Goal: Transaction & Acquisition: Purchase product/service

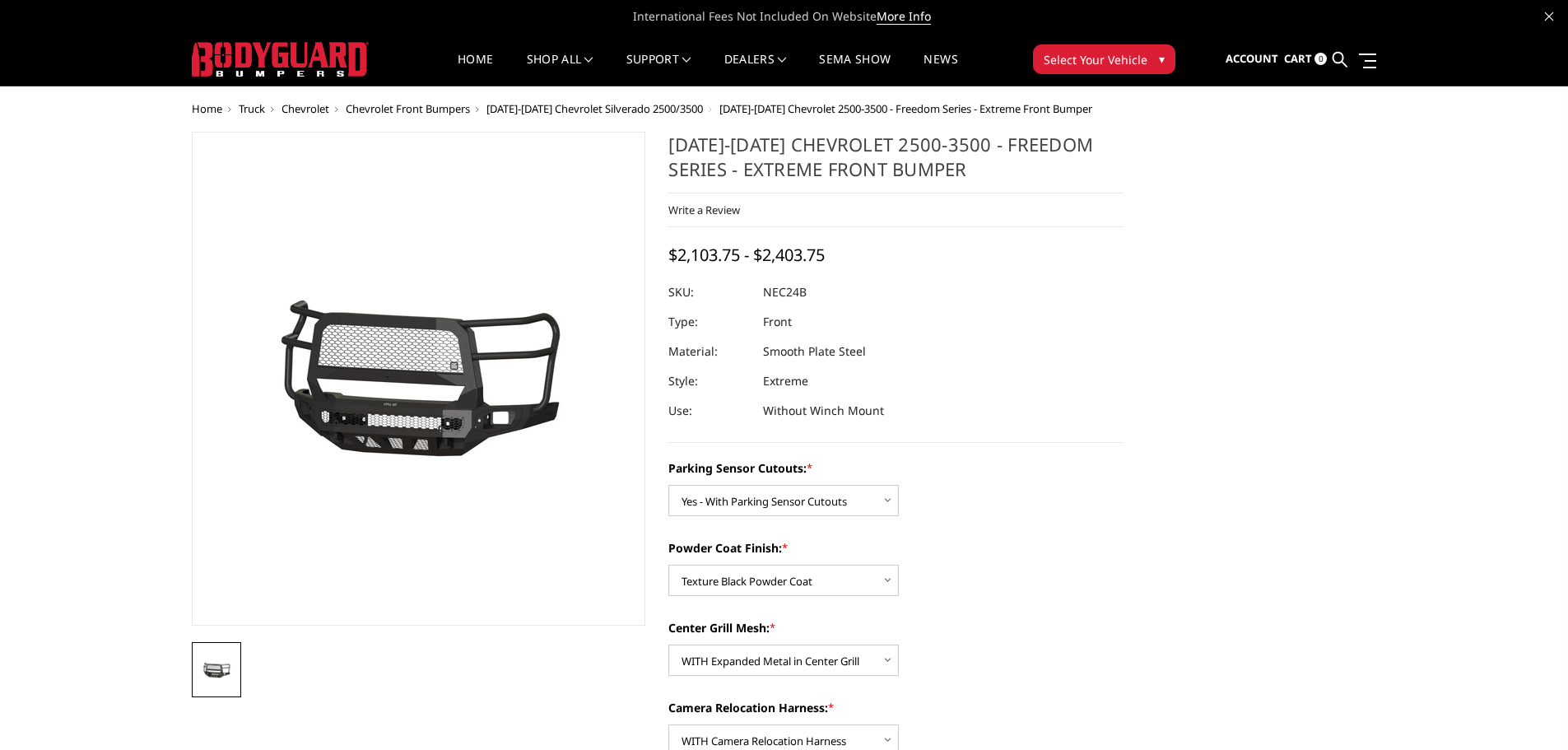
select select "2978"
select select "2980"
select select "2981"
select select "2983"
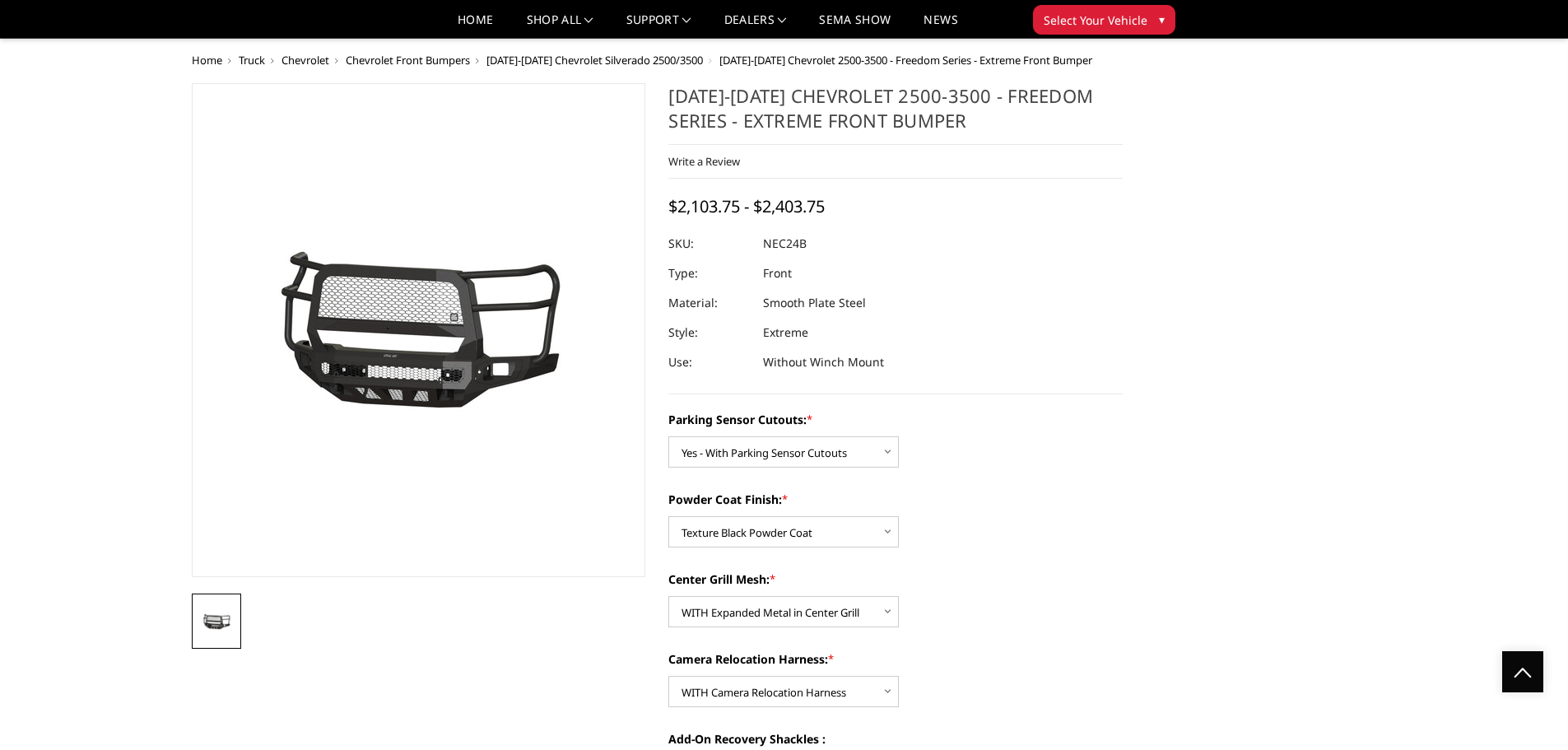
drag, startPoint x: 1124, startPoint y: 412, endPoint x: 1197, endPoint y: 178, distance: 245.1
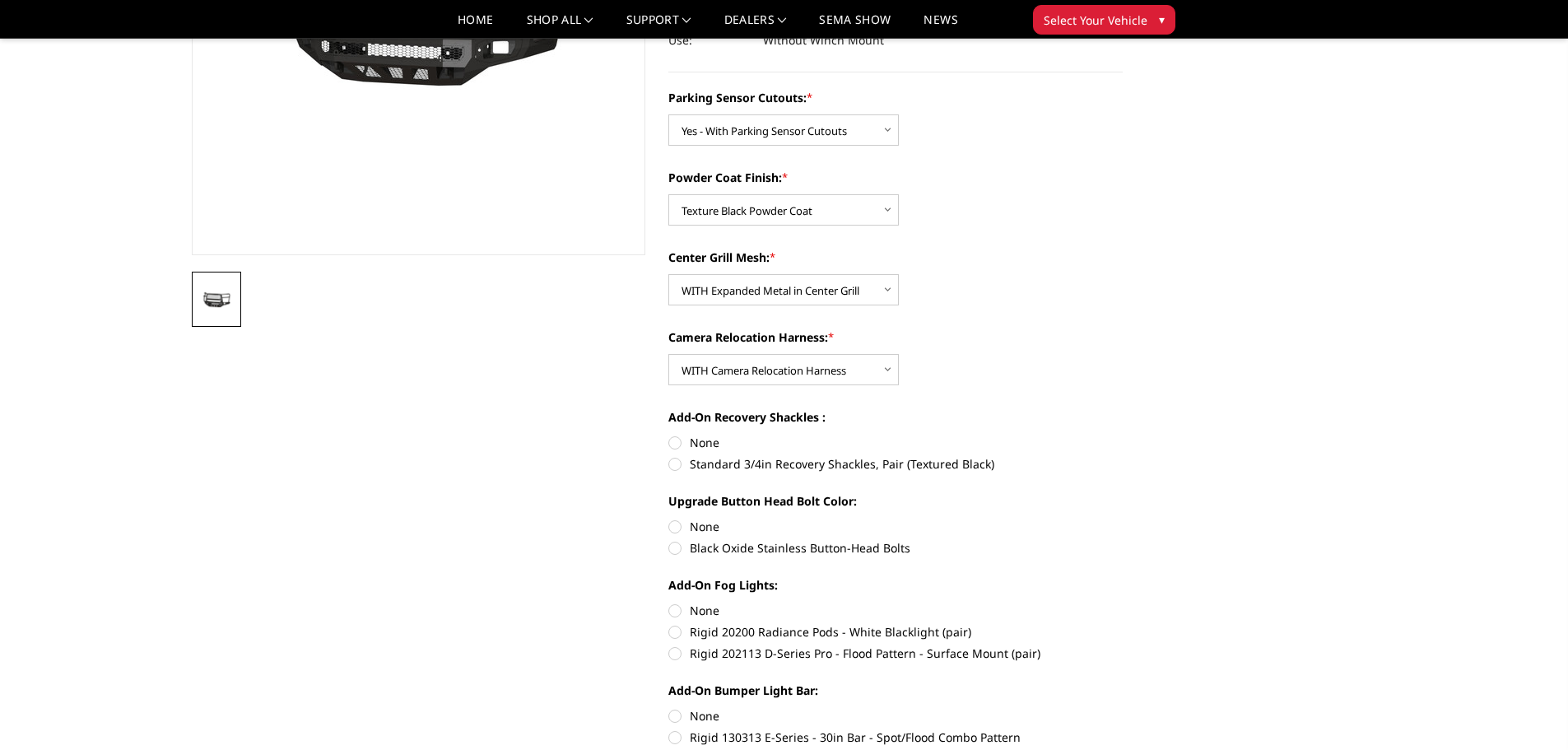
scroll to position [329, 0]
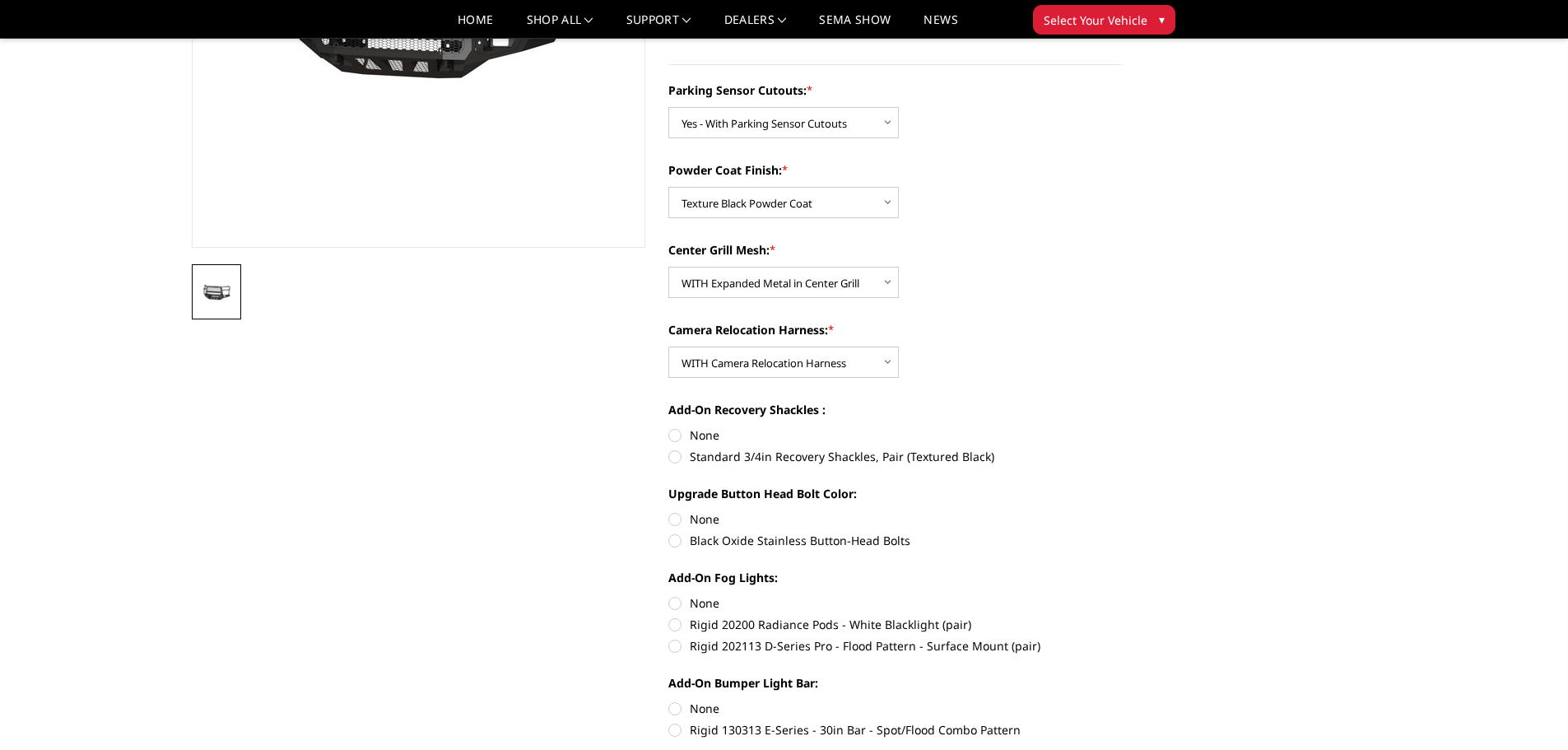
click at [679, 435] on label "None" at bounding box center [895, 434] width 455 height 17
click at [669, 427] on input "None" at bounding box center [668, 426] width 1 height 1
radio input "true"
click at [674, 519] on label "None" at bounding box center [895, 519] width 455 height 17
click at [669, 511] on input "None" at bounding box center [668, 511] width 1 height 1
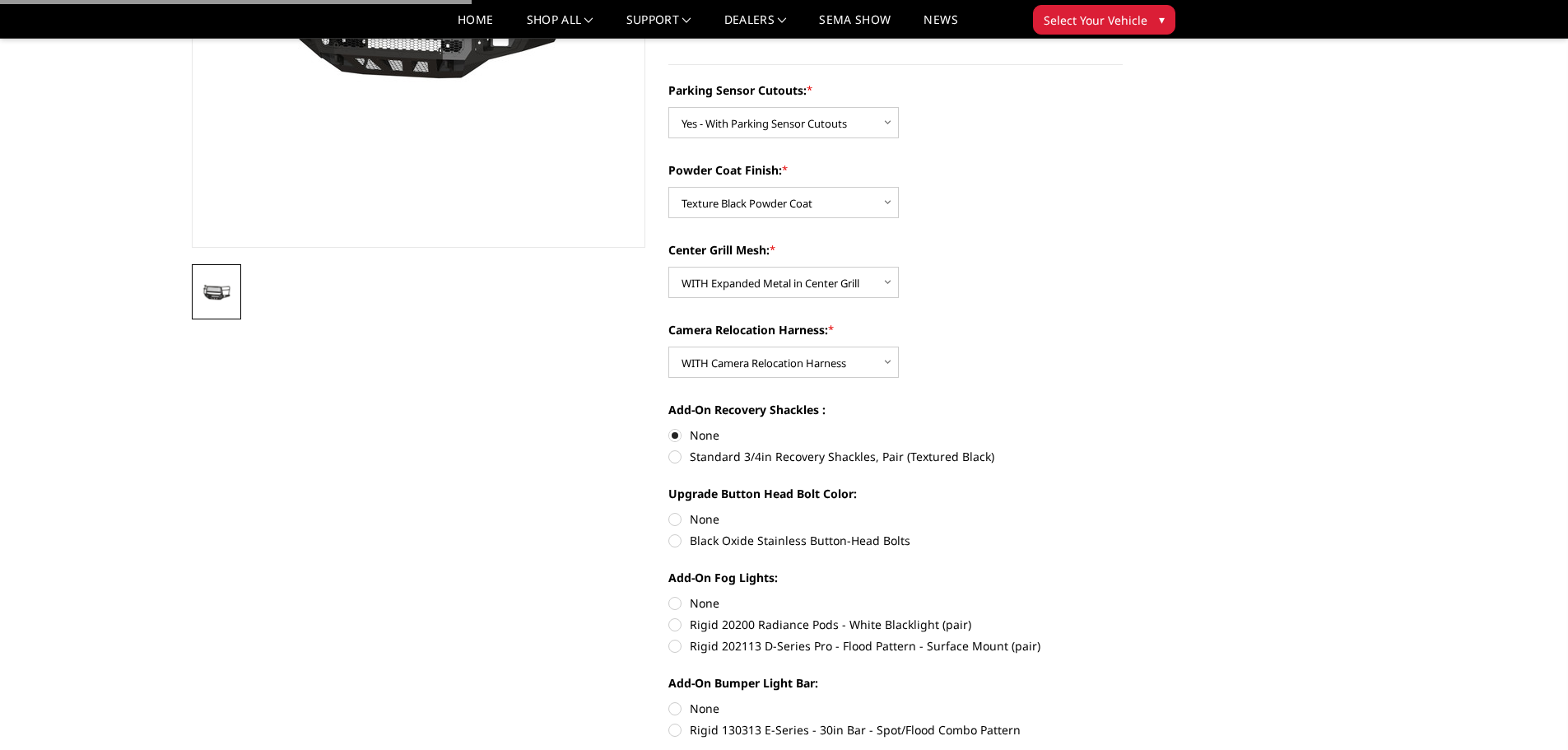
radio input "true"
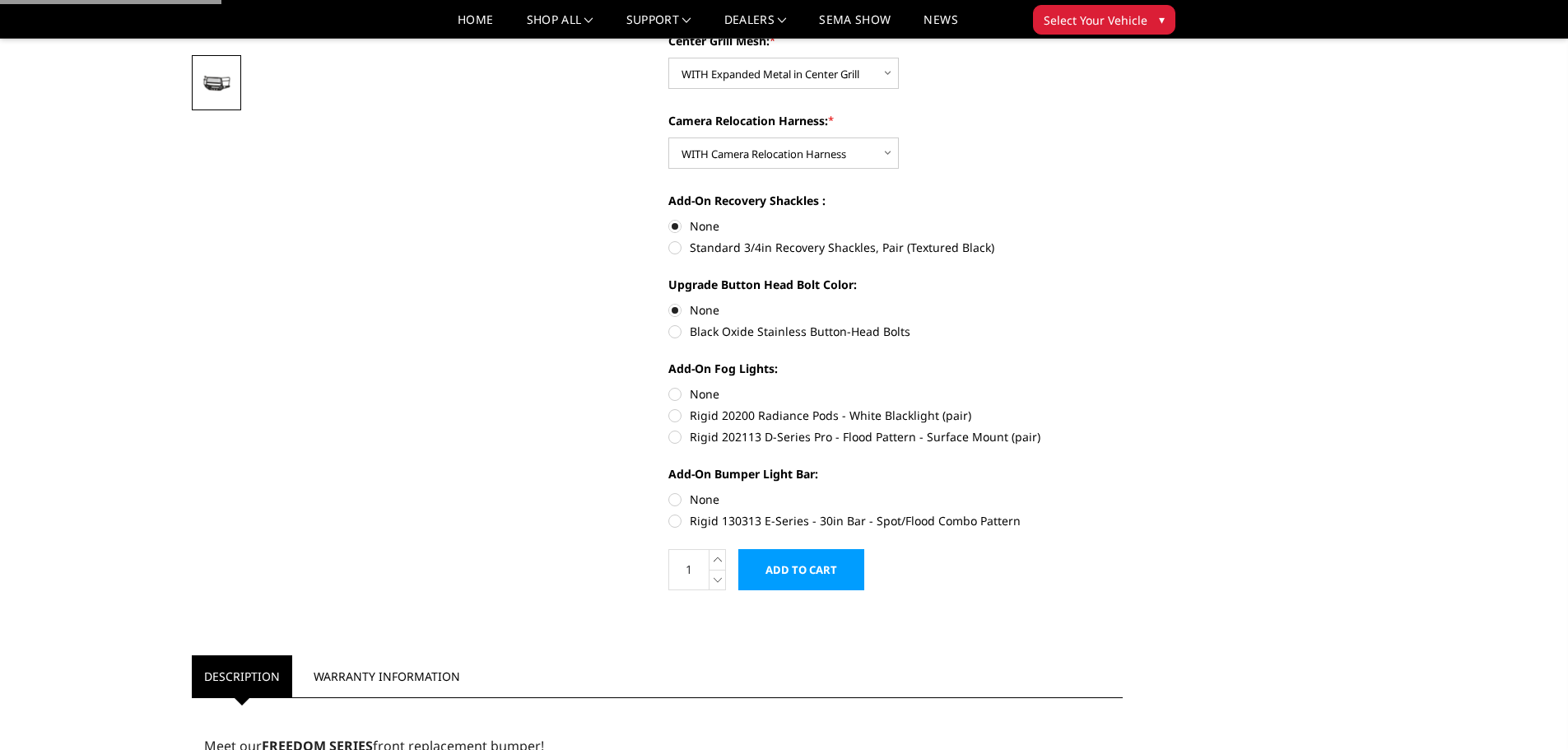
scroll to position [576, 0]
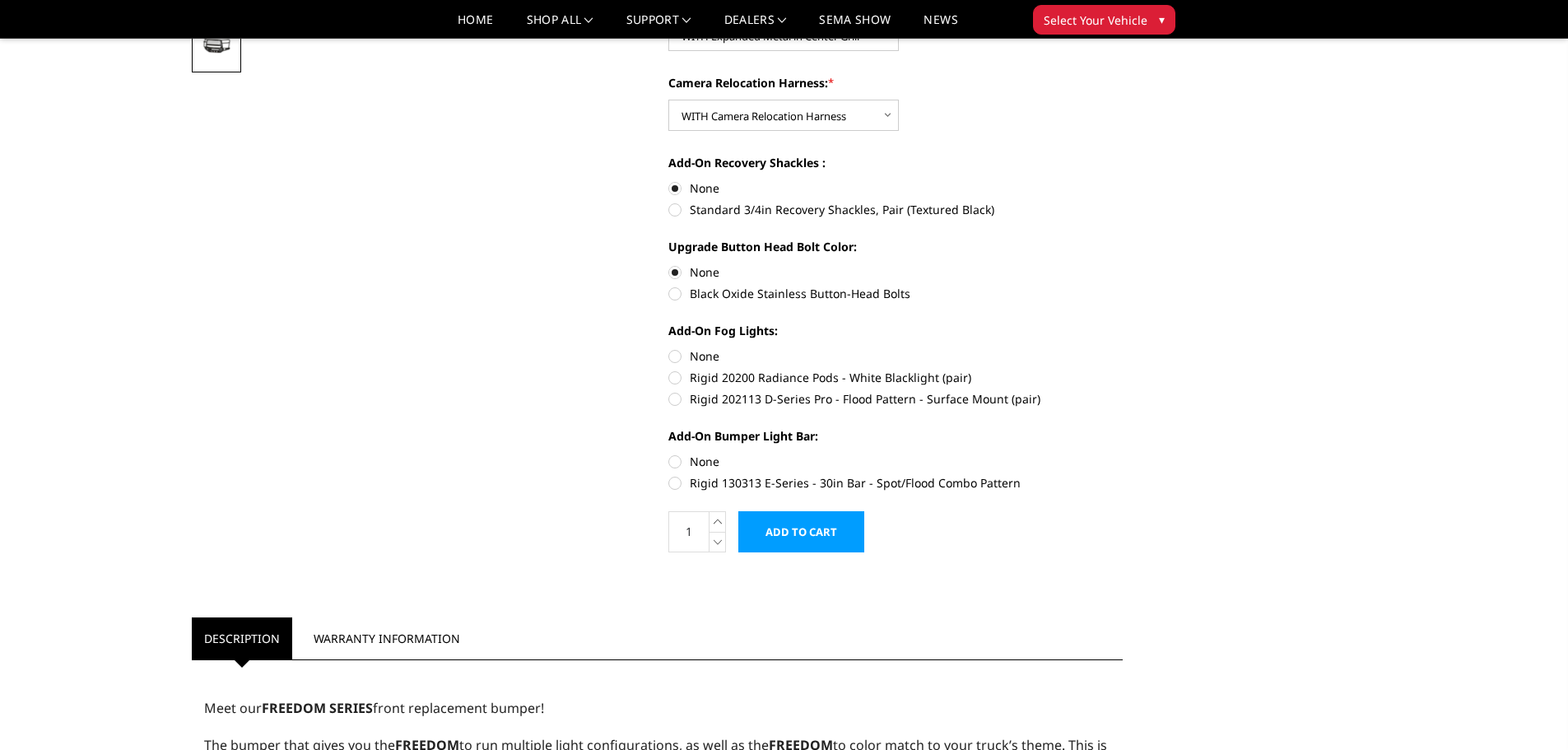
click at [673, 357] on label "None" at bounding box center [895, 355] width 455 height 17
click at [669, 348] on input "None" at bounding box center [668, 347] width 1 height 1
radio input "true"
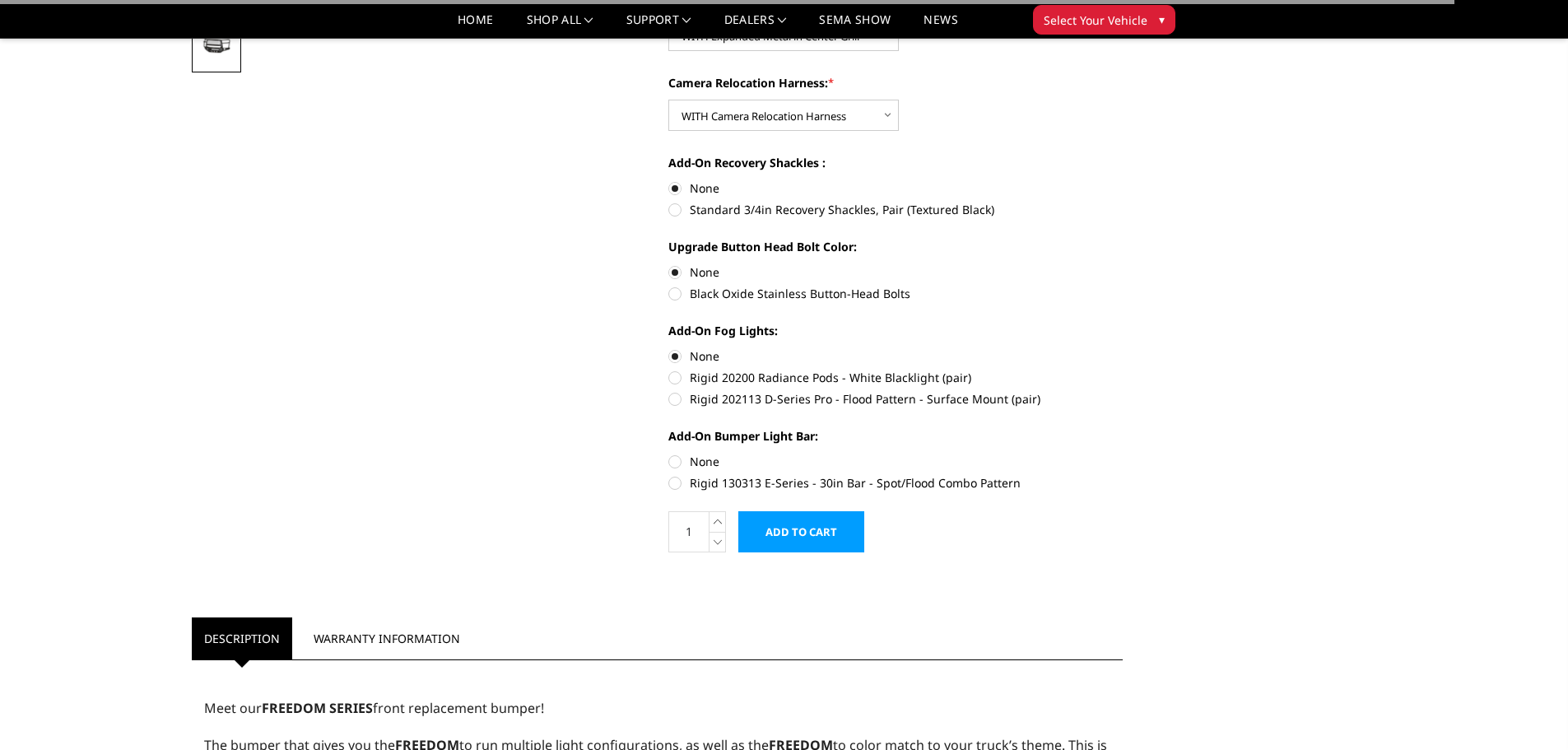
click at [677, 464] on label "None" at bounding box center [895, 461] width 455 height 17
click at [669, 454] on input "None" at bounding box center [668, 453] width 1 height 1
radio input "true"
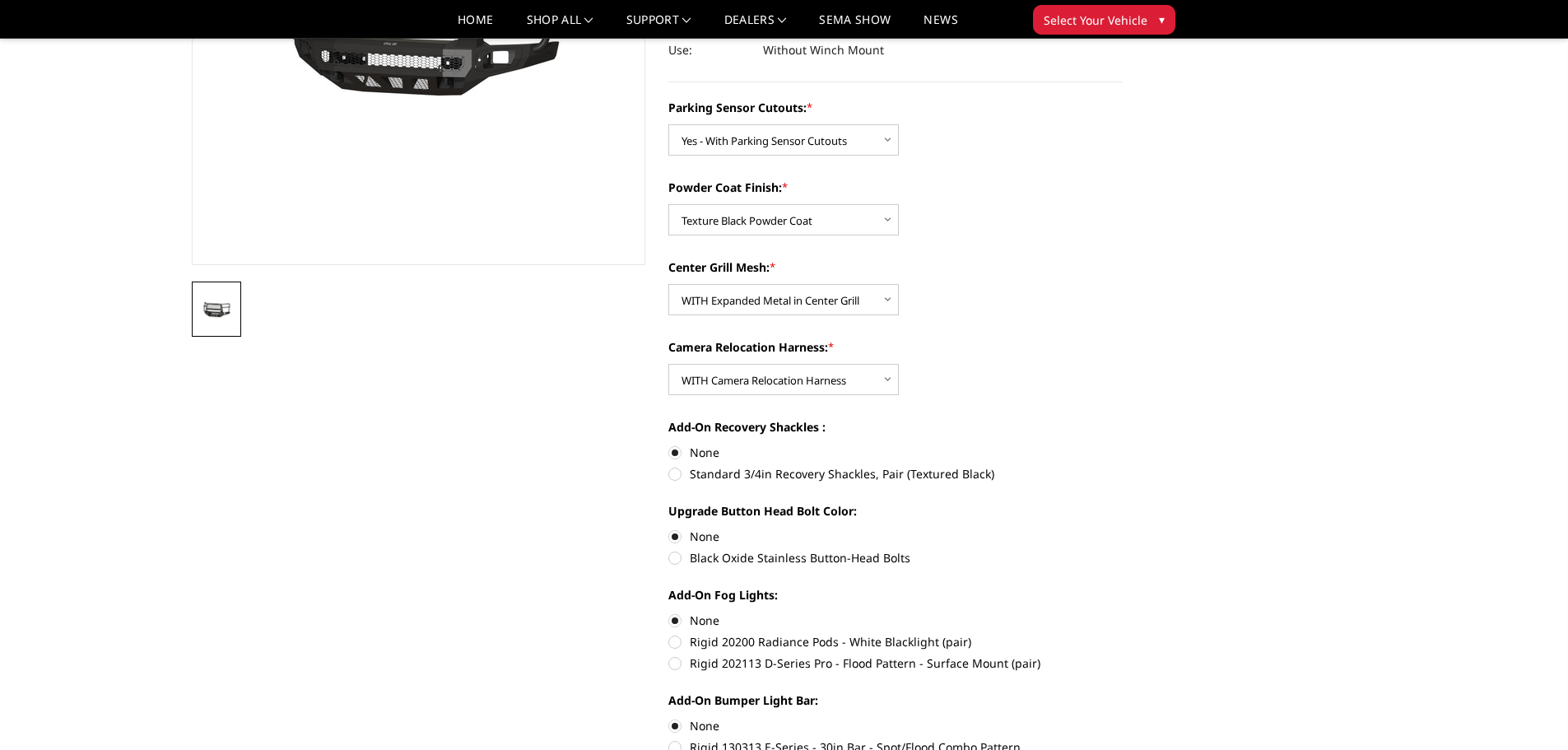
scroll to position [659, 0]
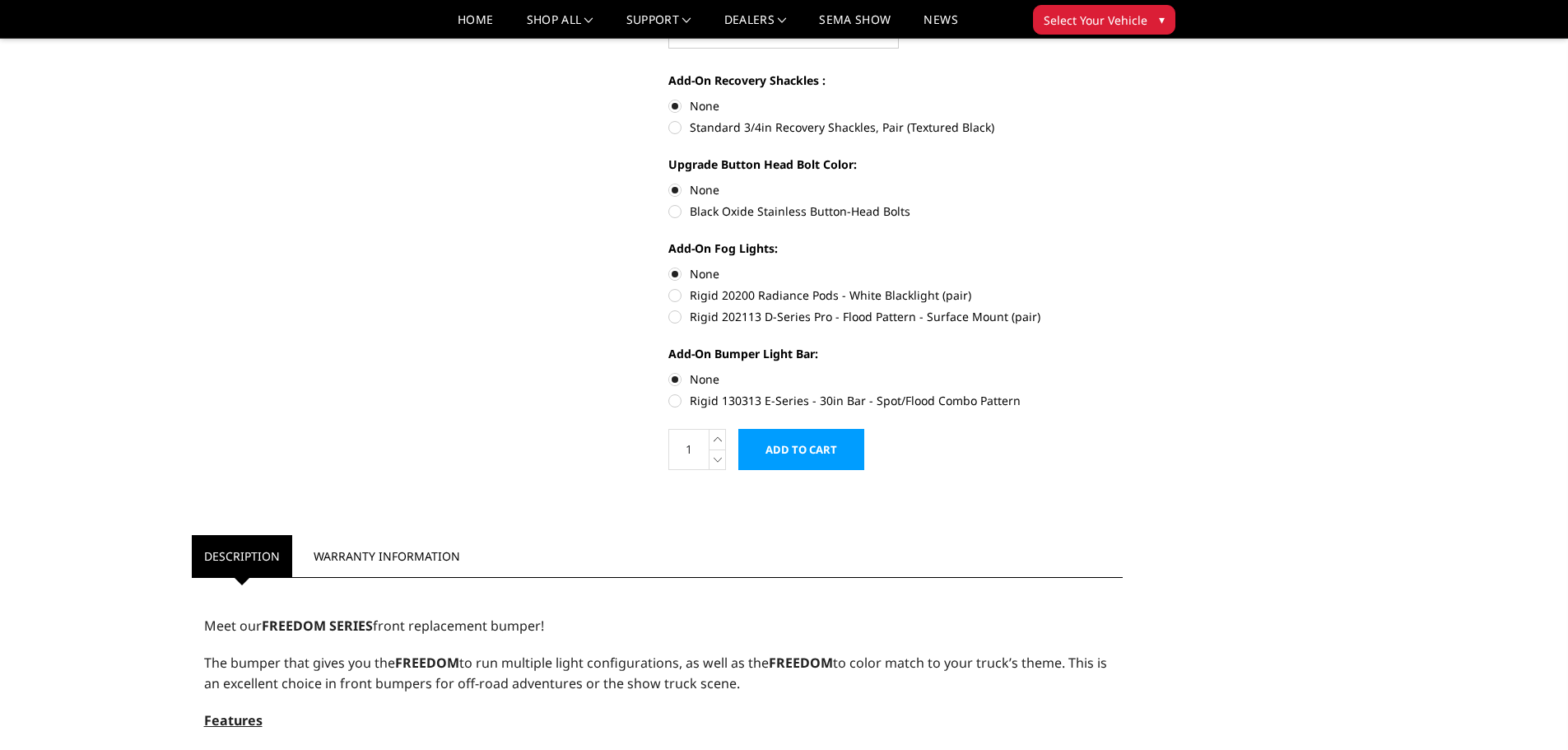
click at [815, 444] on input "Add to Cart" at bounding box center [801, 449] width 126 height 41
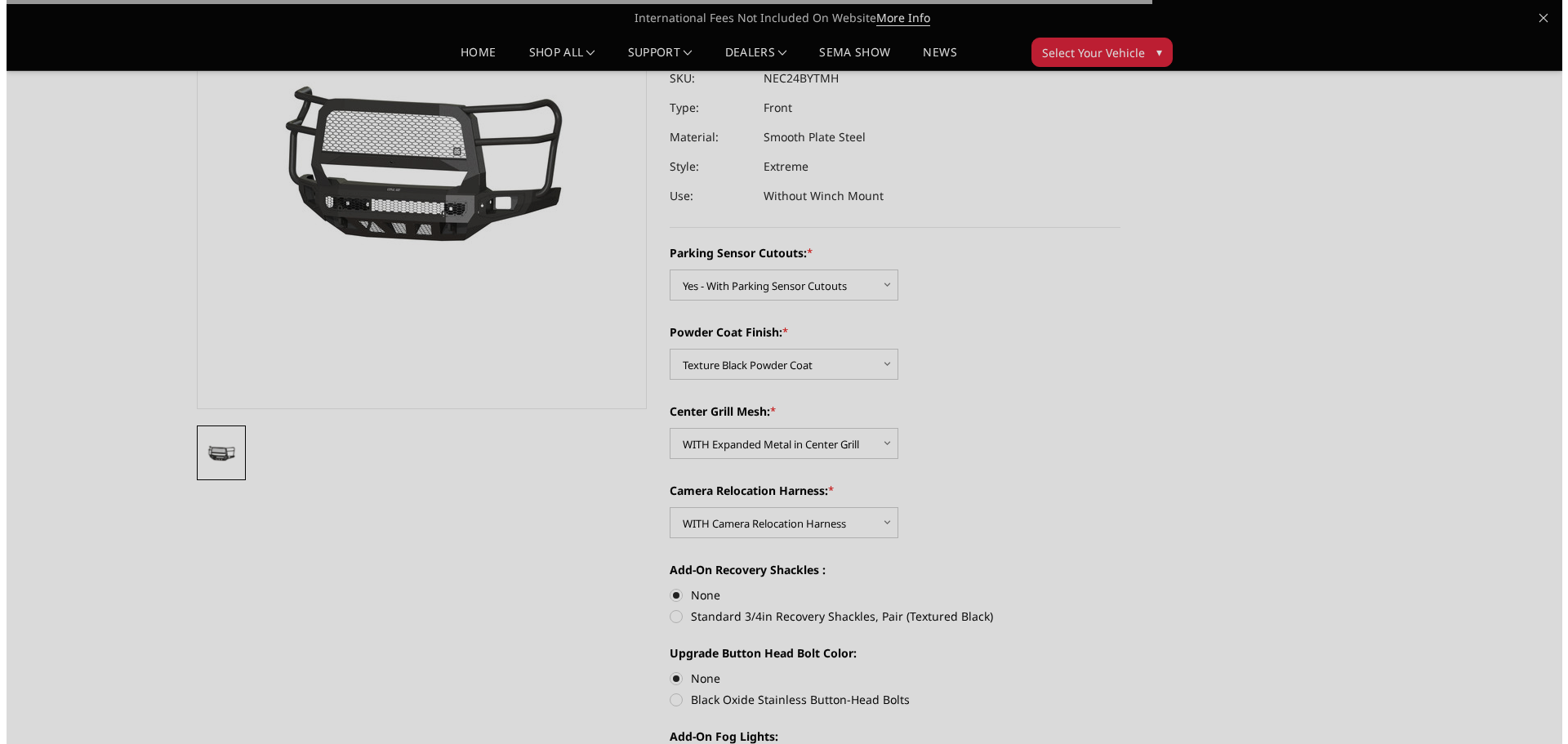
scroll to position [0, 0]
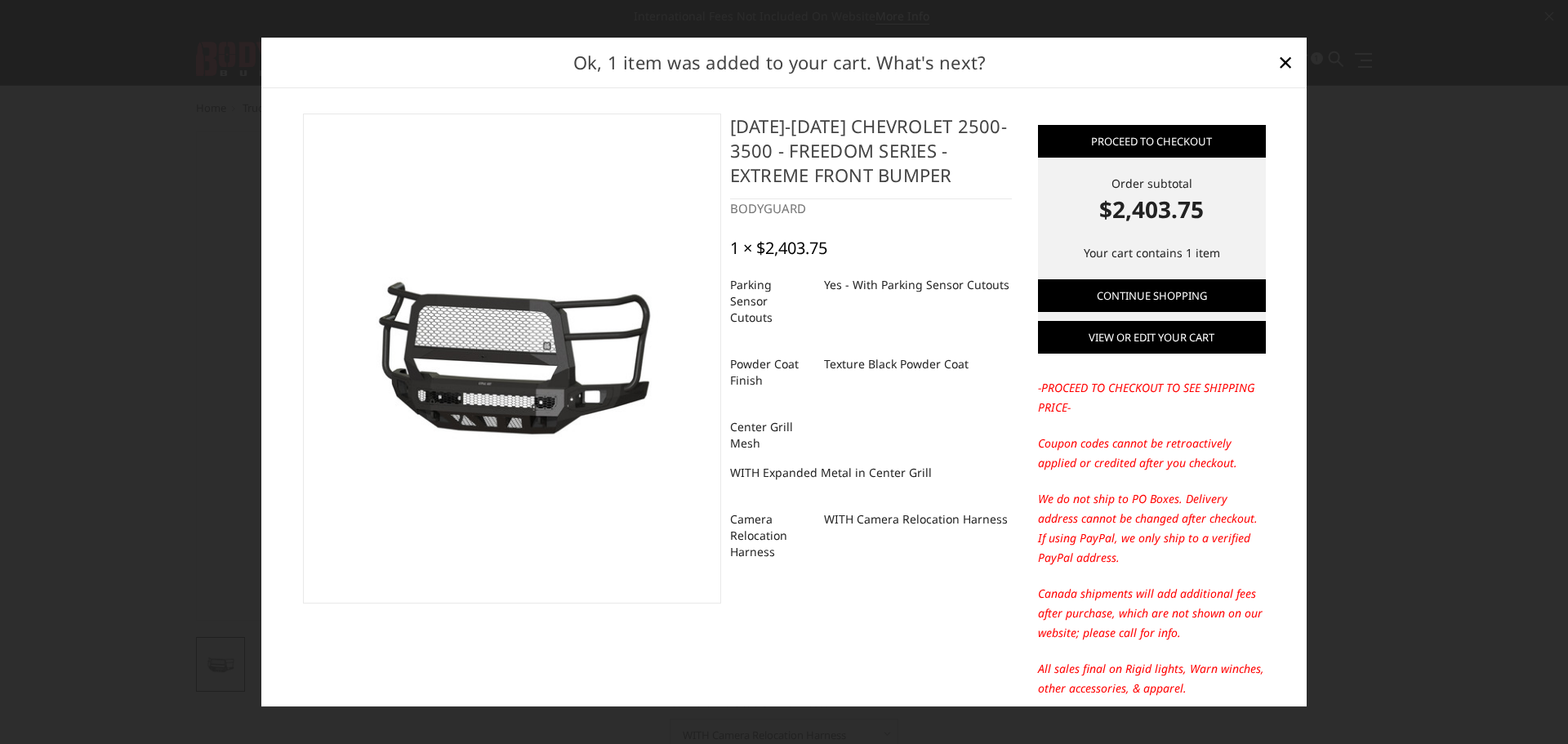
click at [1138, 343] on link "View or edit your cart" at bounding box center [1152, 338] width 228 height 33
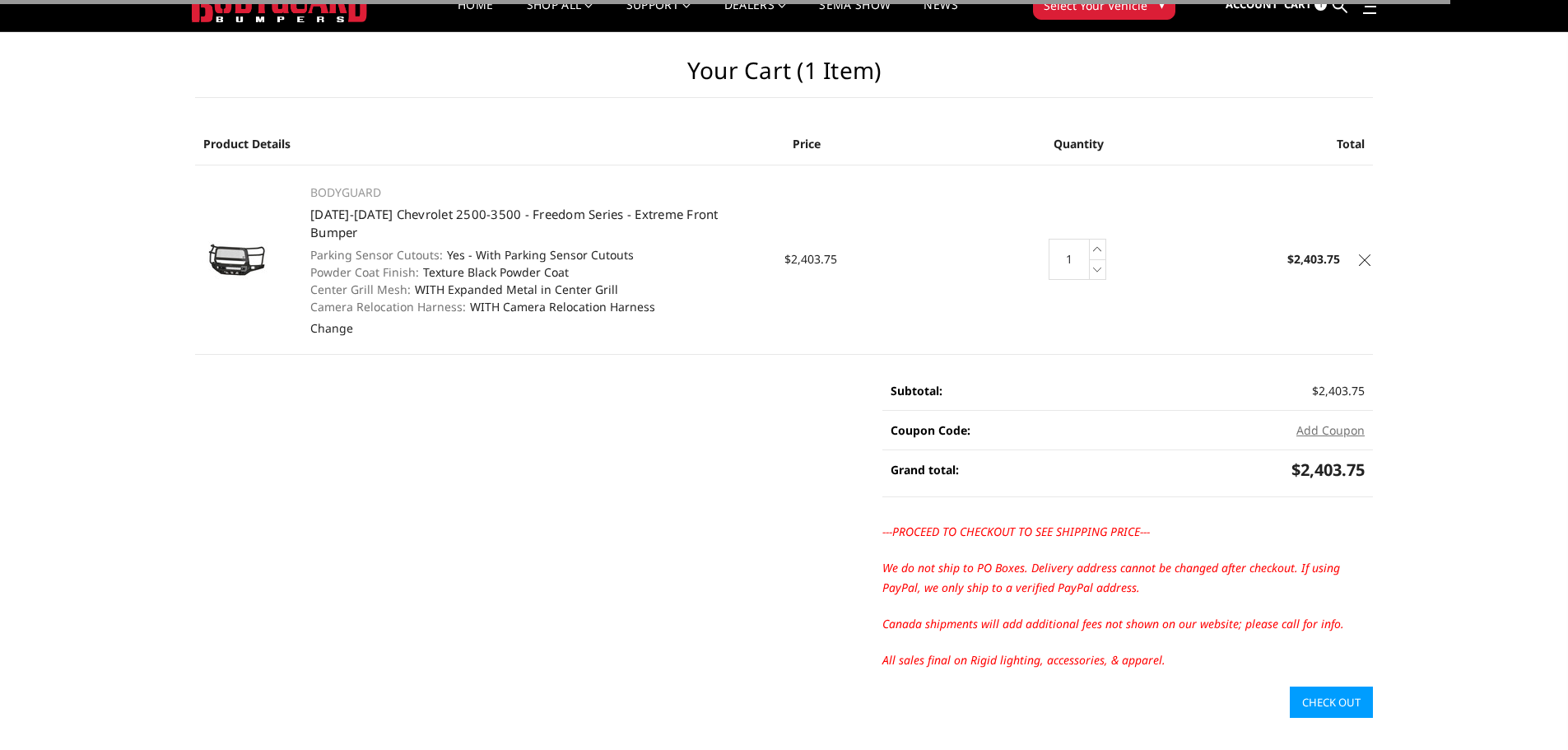
scroll to position [165, 0]
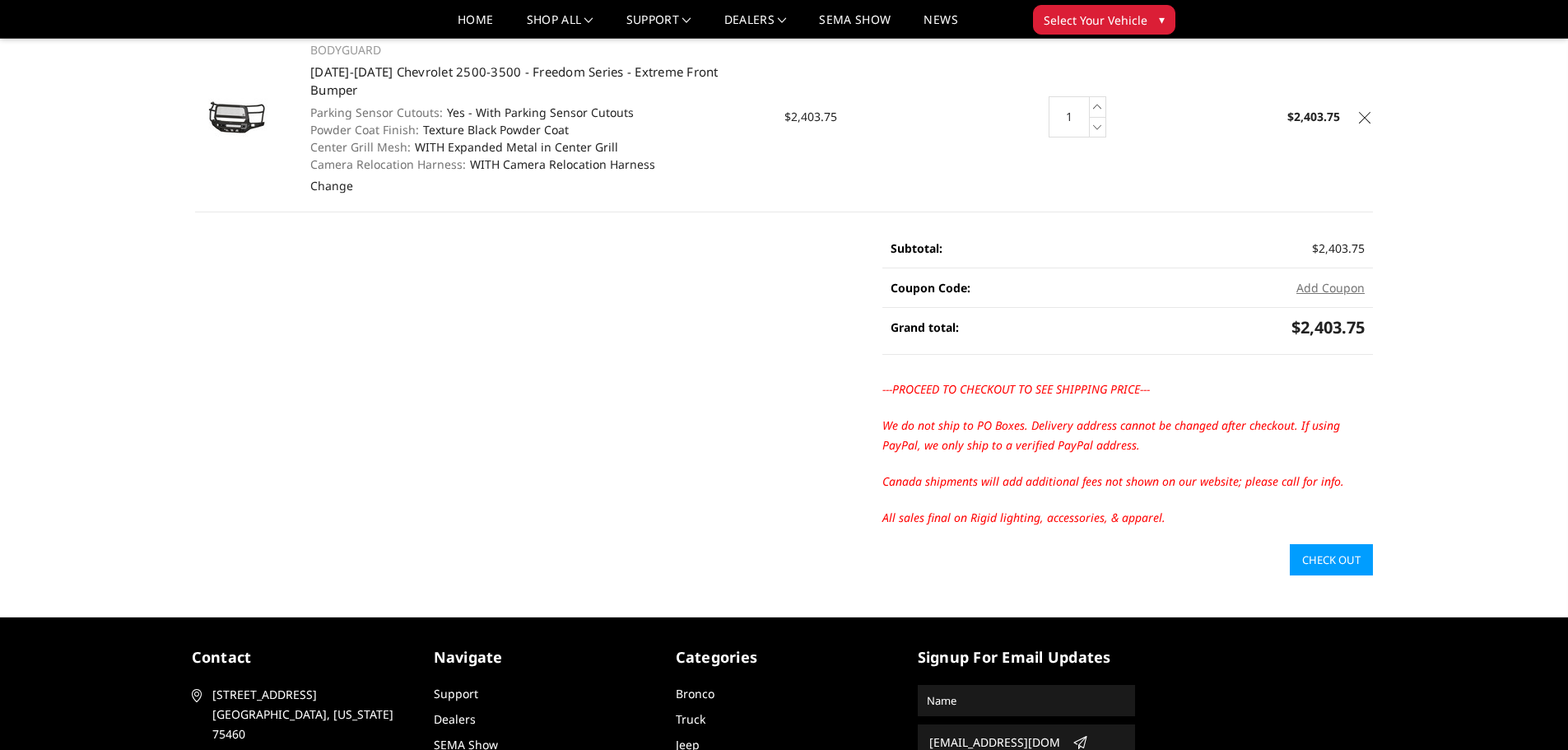
click at [1346, 544] on link "Check out" at bounding box center [1332, 560] width 83 height 31
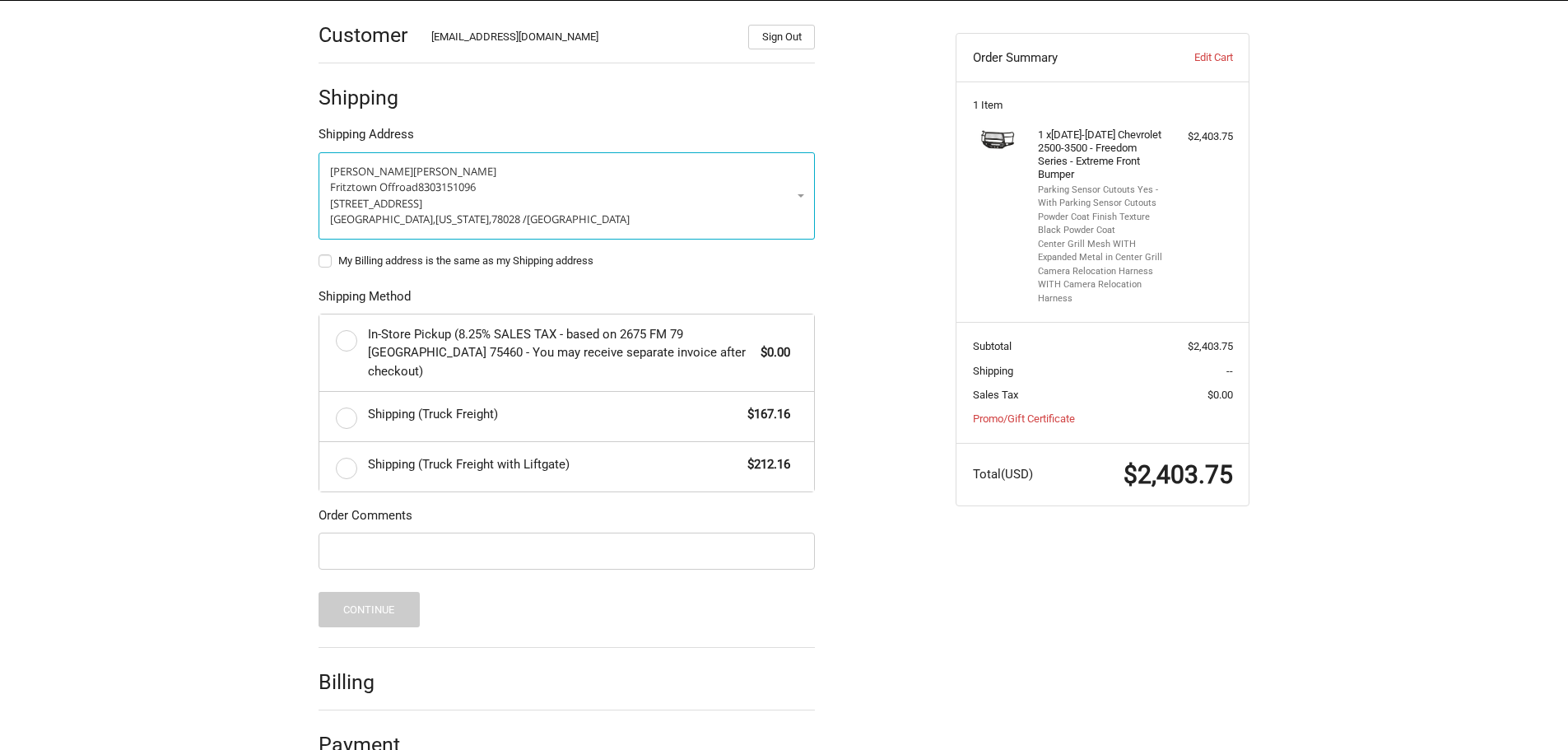
scroll to position [267, 0]
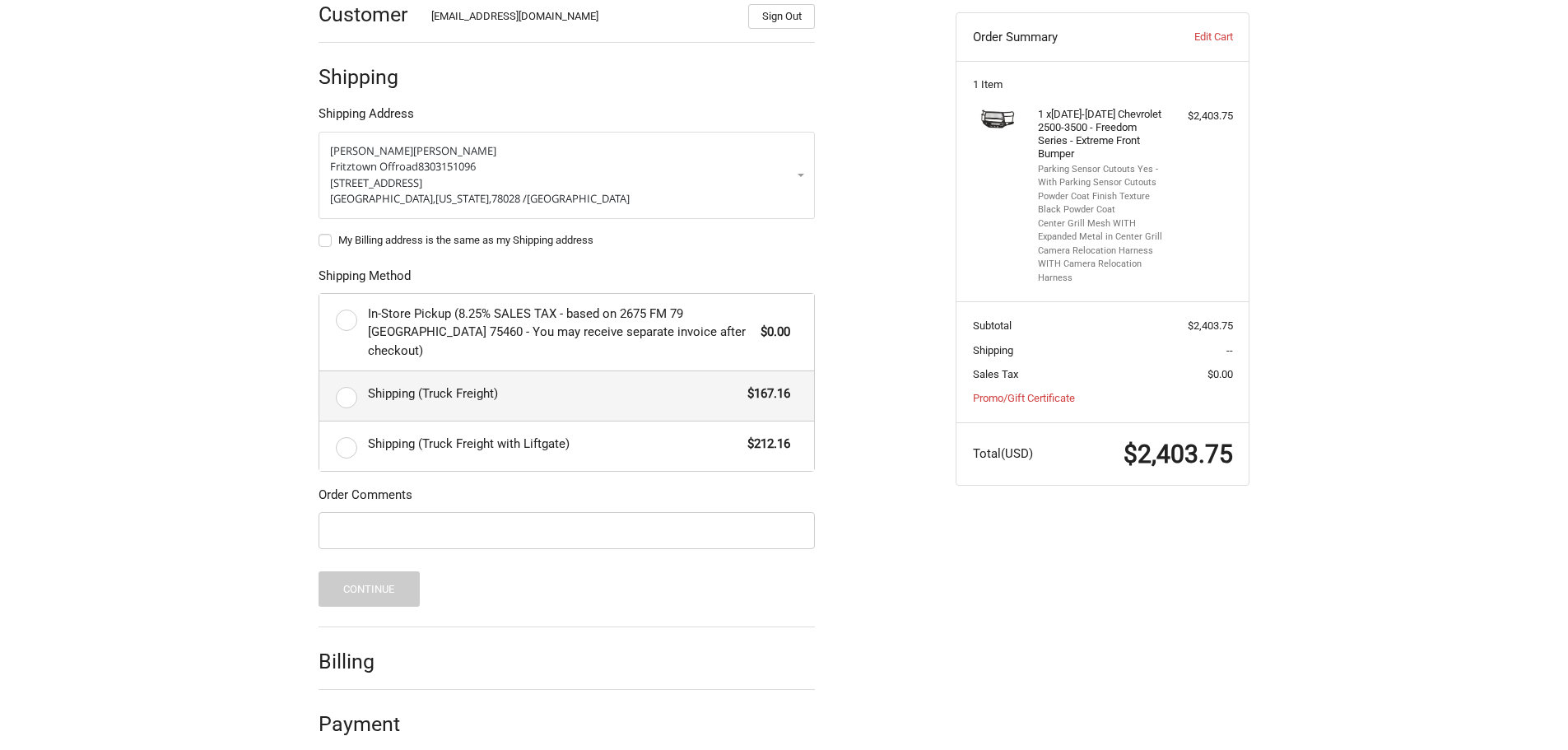
click at [343, 378] on label "Shipping (Truck Freight) $167.16" at bounding box center [567, 396] width 495 height 50
click at [320, 372] on input "Shipping (Truck Freight) $167.16" at bounding box center [319, 371] width 1 height 1
radio input "true"
click at [509, 520] on input "Order Comments" at bounding box center [566, 530] width 496 height 37
type input "PO: 4047"
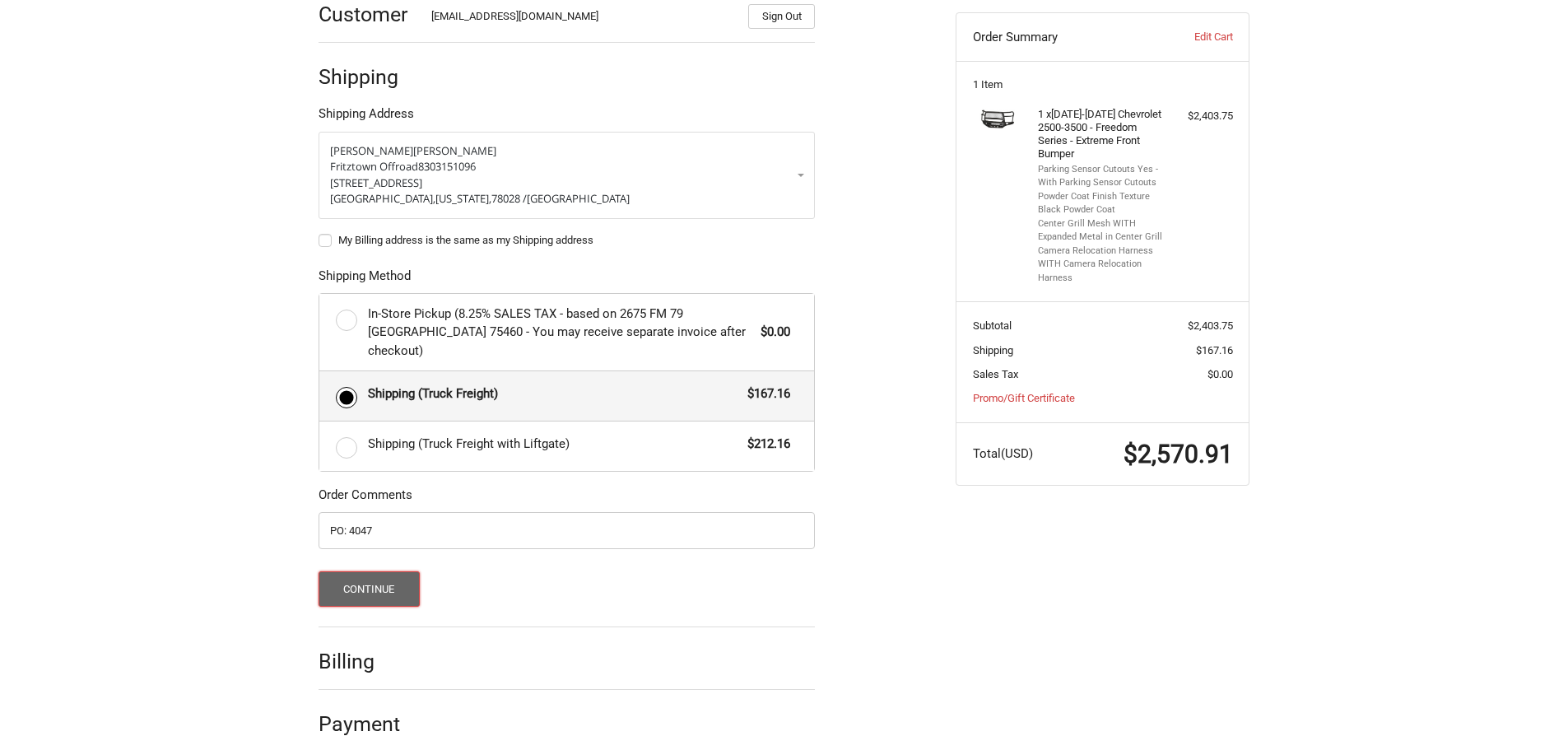
click at [388, 571] on button "Continue" at bounding box center [369, 589] width 101 height 35
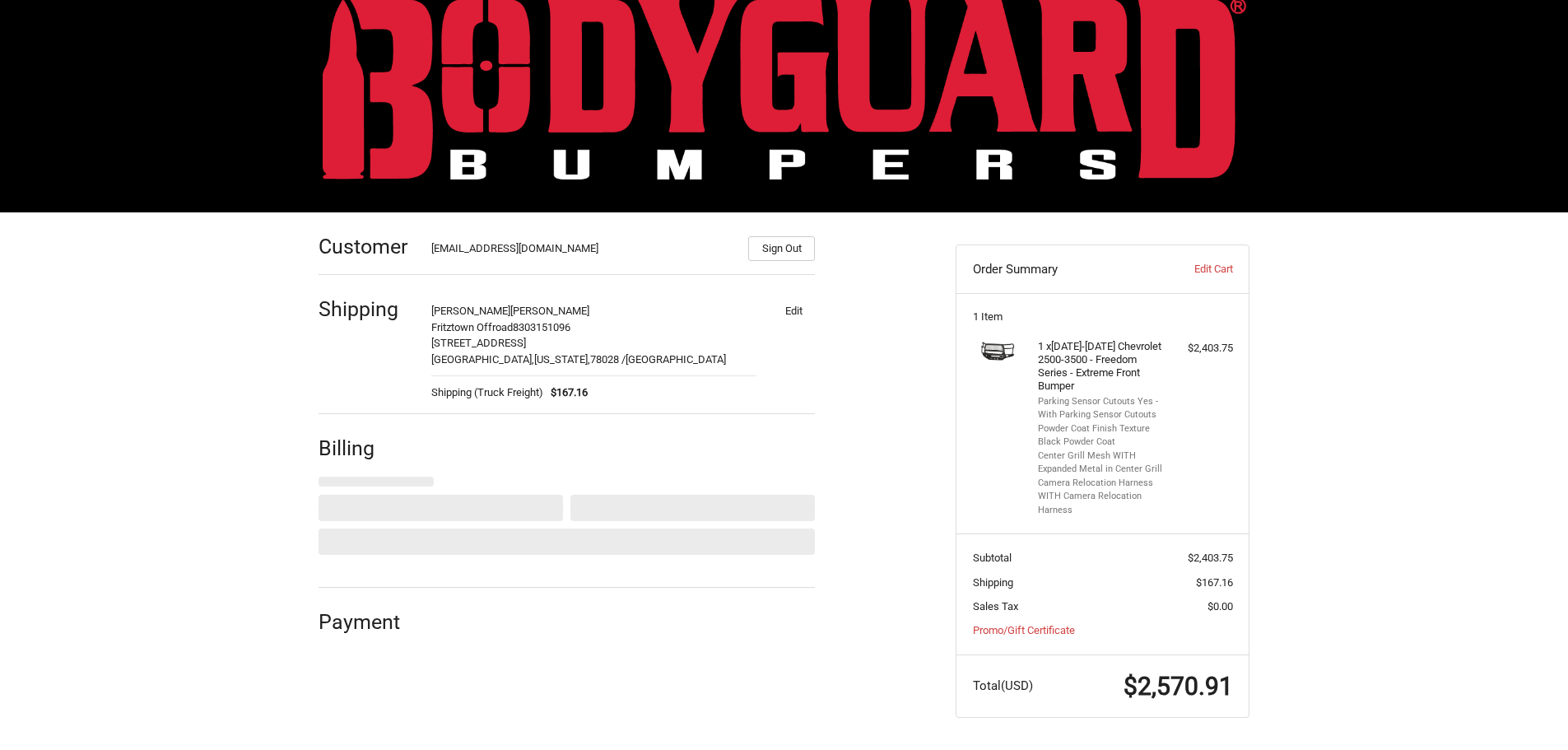
select select "US"
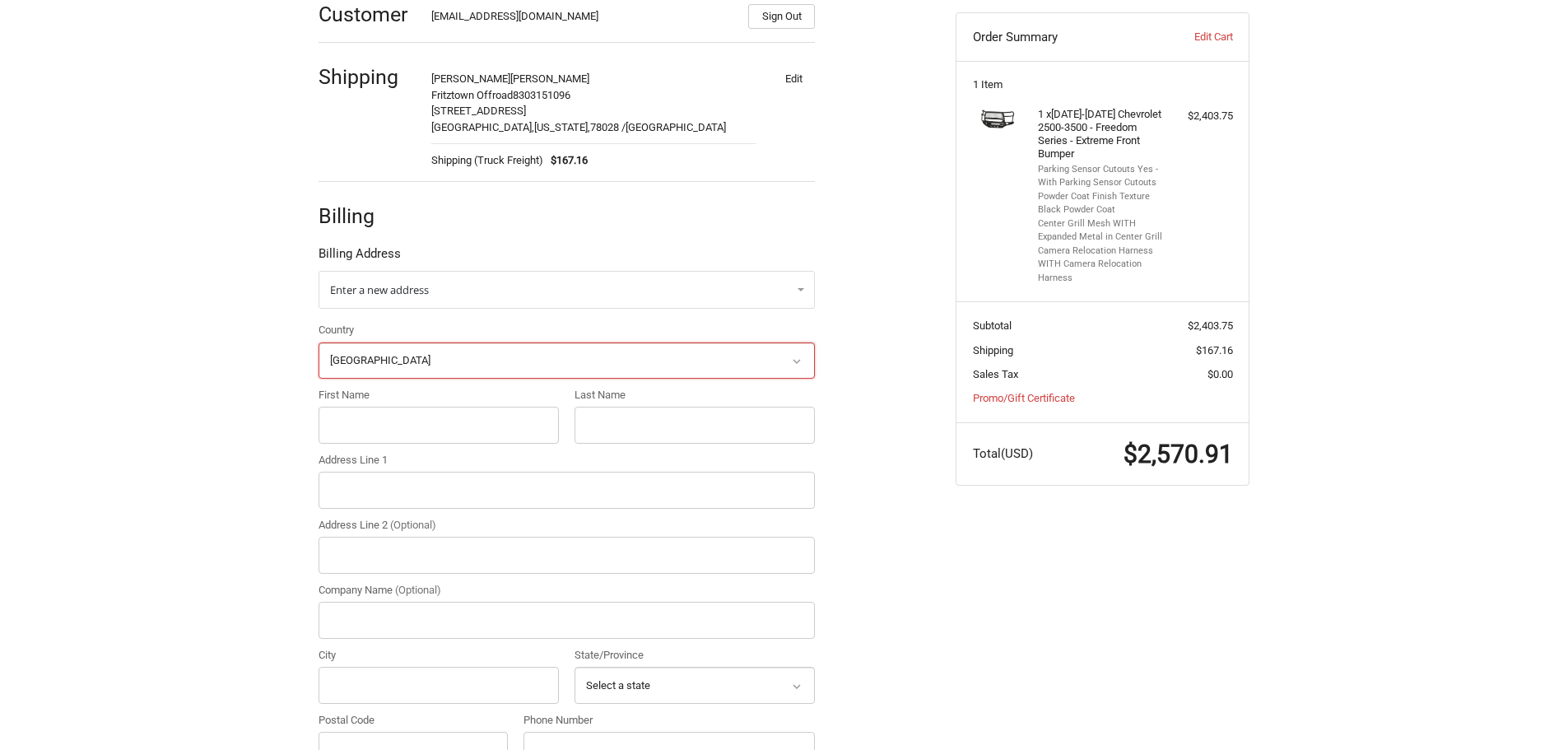
scroll to position [299, 0]
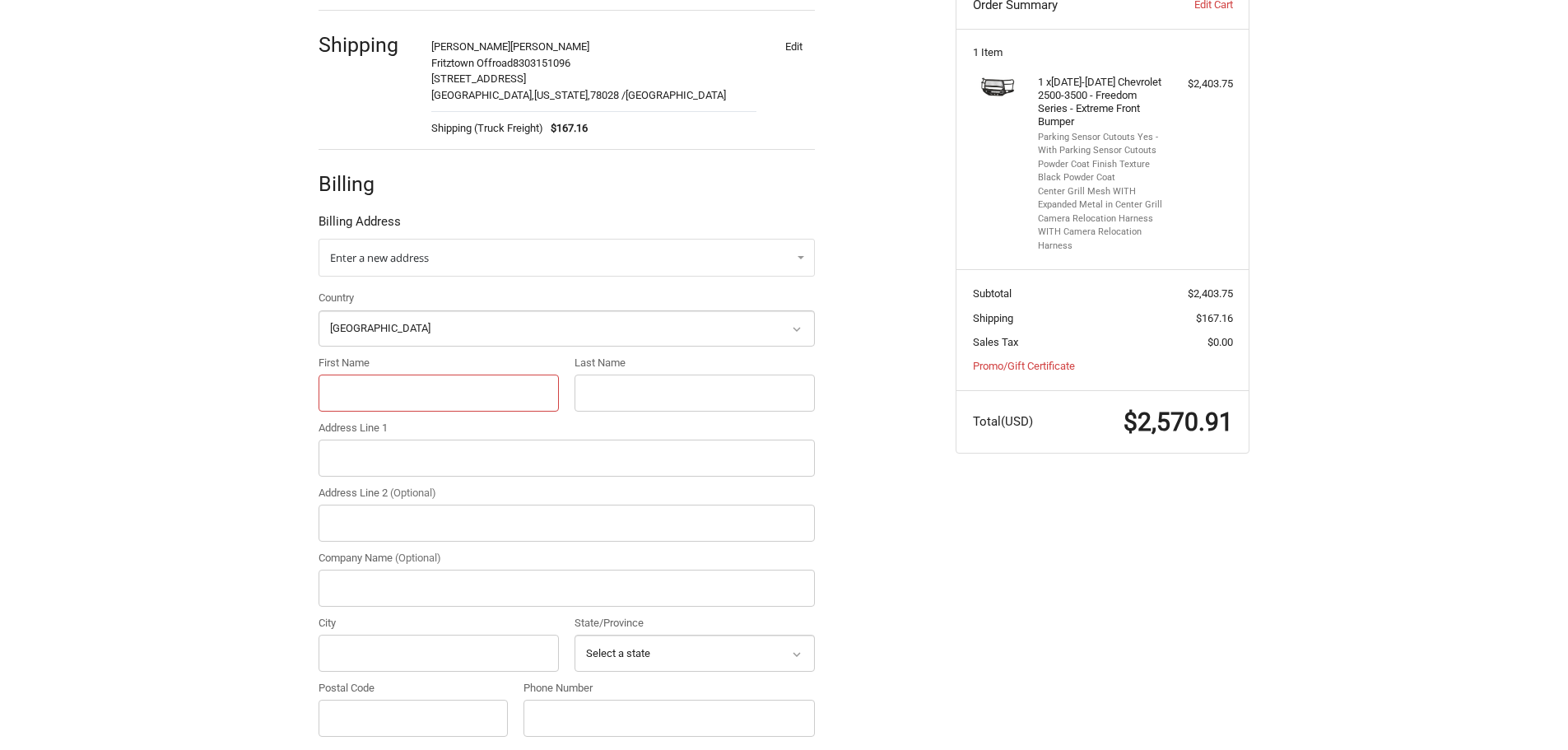
click at [437, 390] on input "First Name" at bounding box center [438, 393] width 240 height 37
type input "Jacob Dickson"
click at [437, 390] on input "Jacob Dickson" at bounding box center [438, 393] width 240 height 37
drag, startPoint x: 437, startPoint y: 390, endPoint x: 363, endPoint y: 385, distance: 74.2
click at [362, 390] on input "Jacob Dickson" at bounding box center [438, 393] width 240 height 37
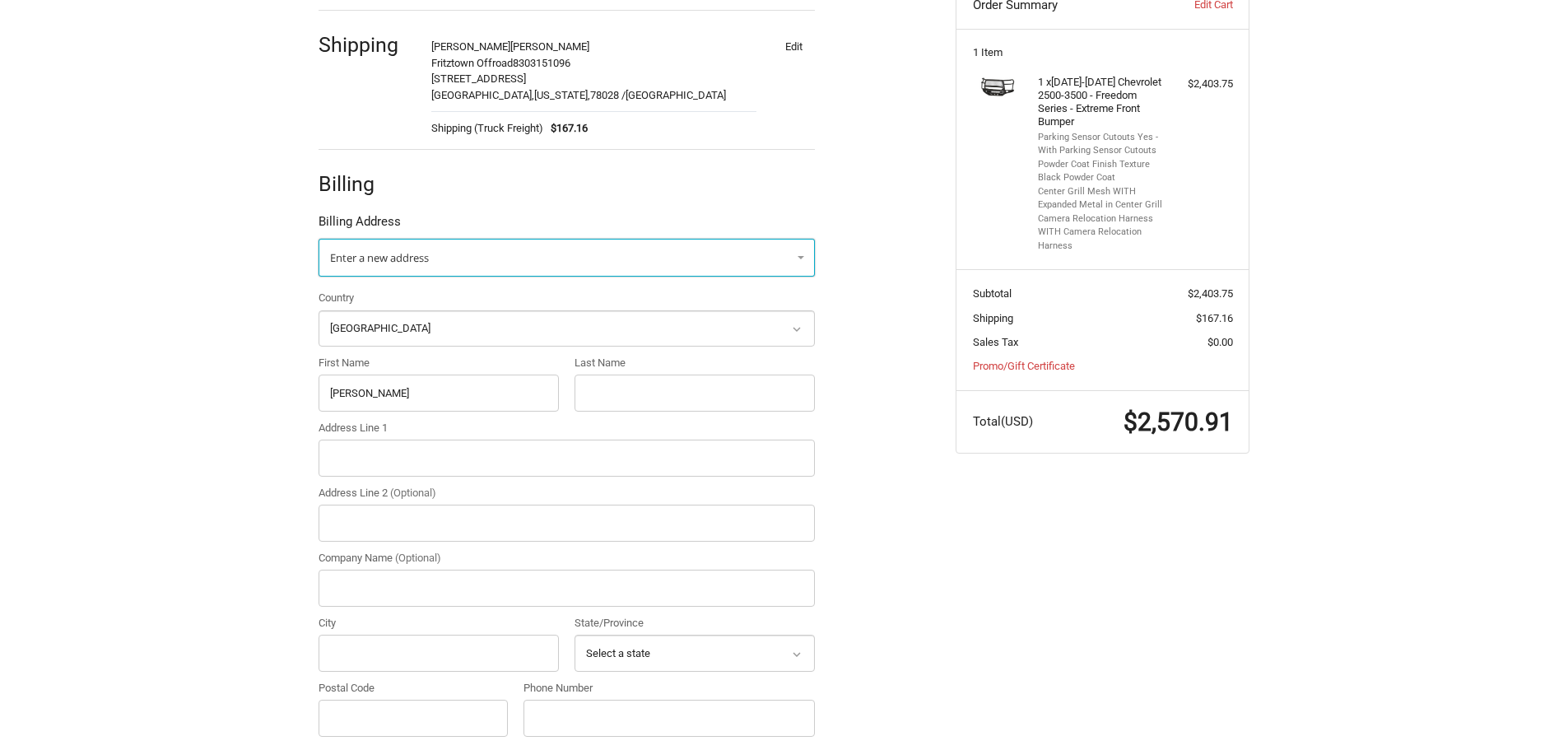
click at [416, 260] on span "Enter a new address" at bounding box center [379, 258] width 98 height 15
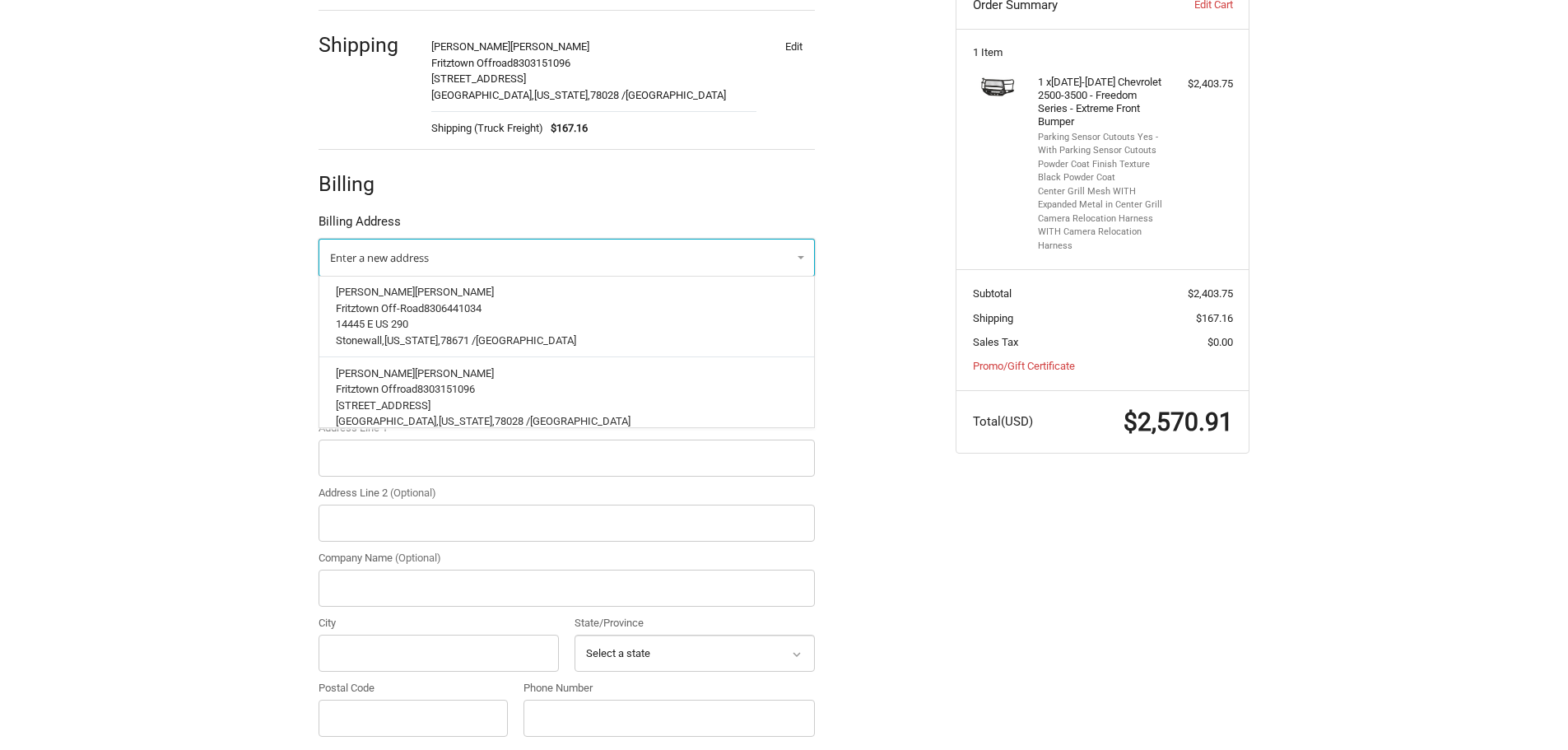
scroll to position [137, 0]
click at [429, 372] on span "8303151096" at bounding box center [446, 376] width 58 height 12
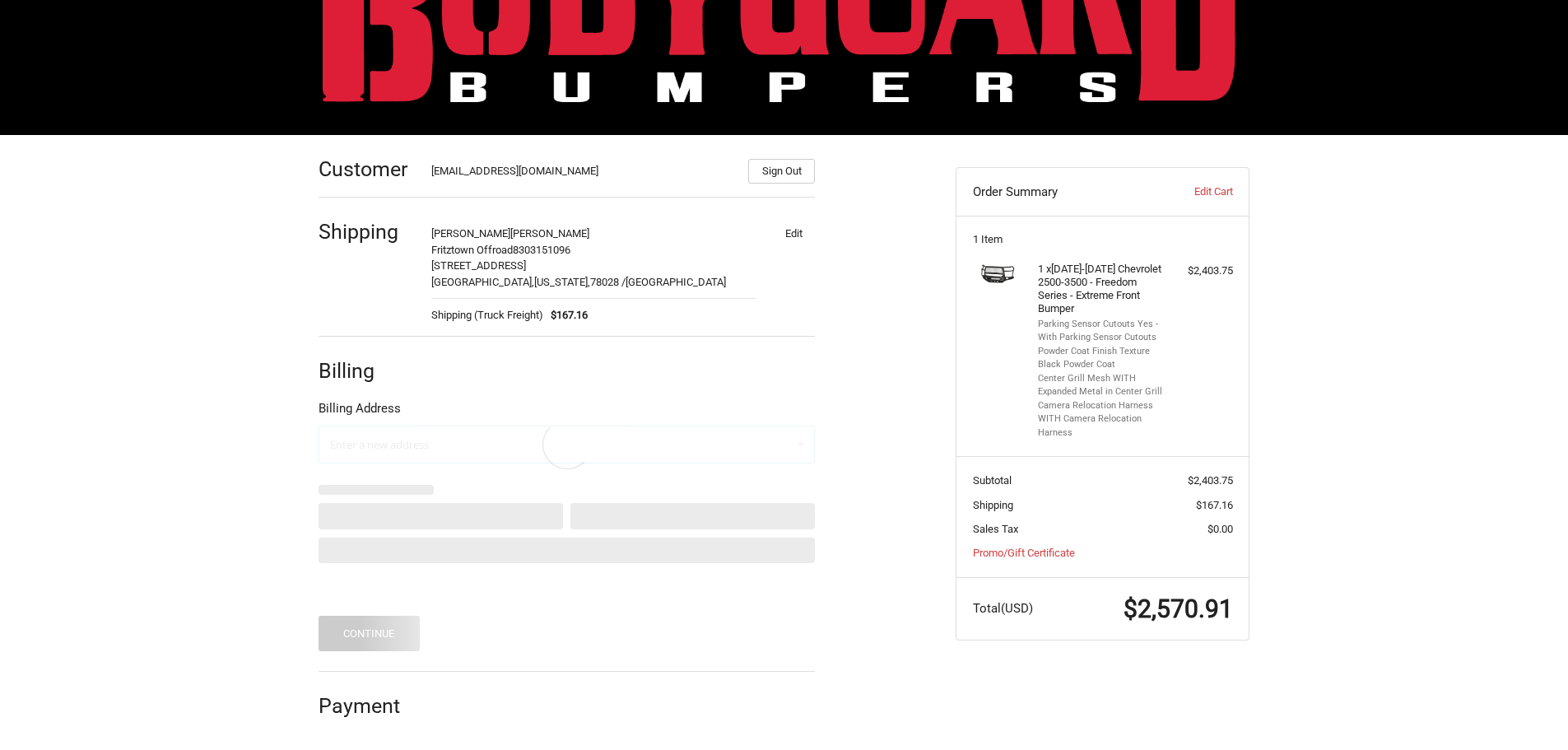
scroll to position [35, 0]
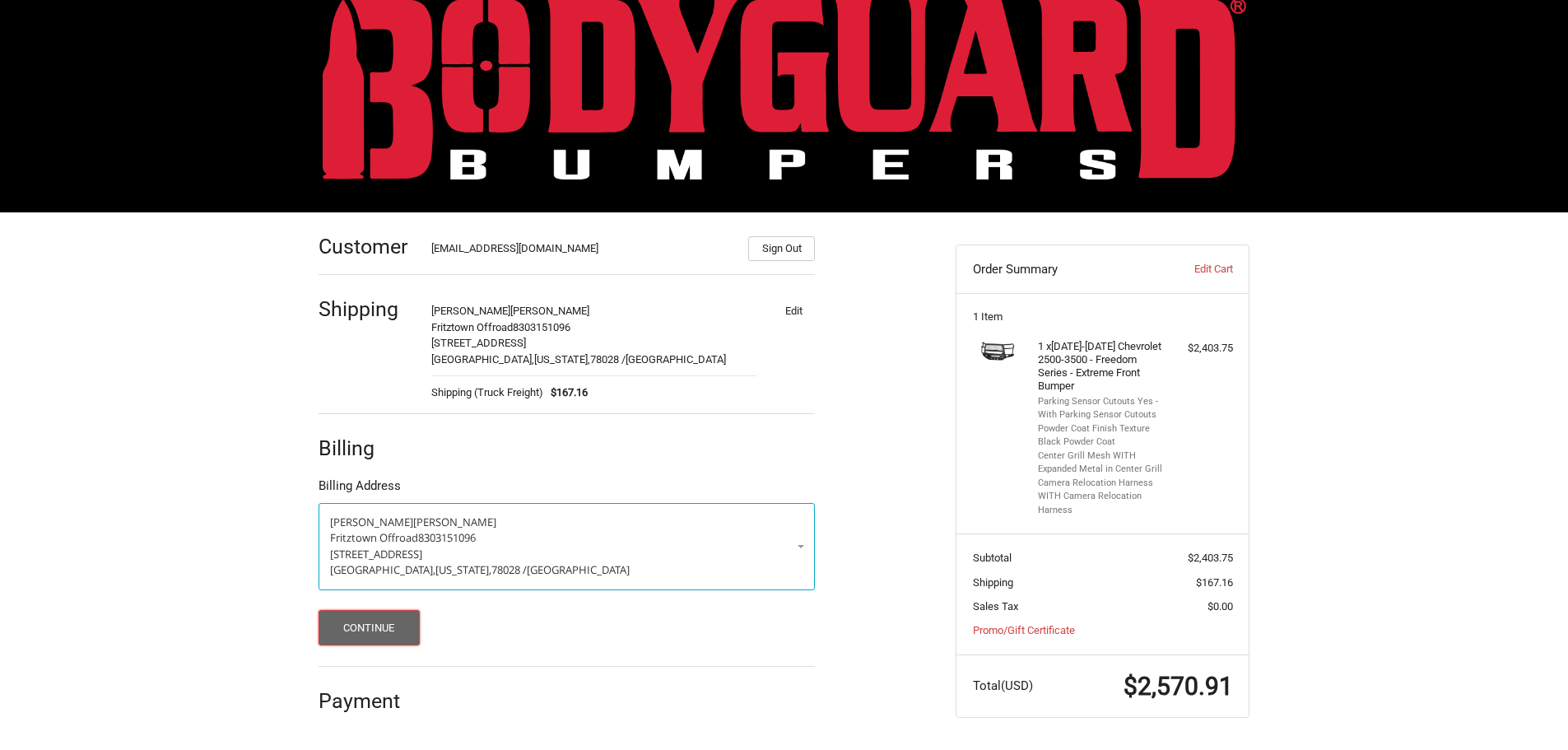
click at [394, 622] on button "Continue" at bounding box center [369, 628] width 101 height 35
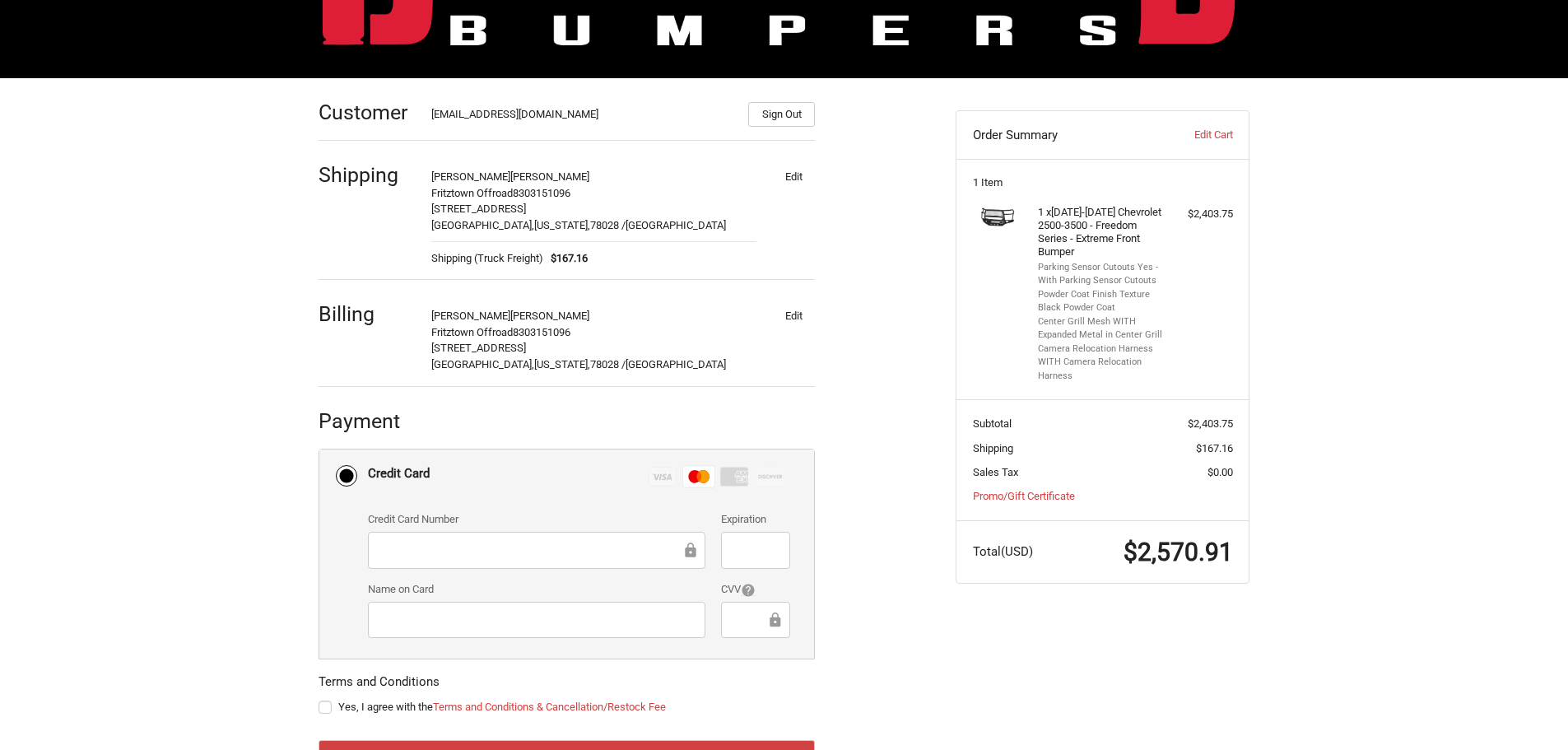
scroll to position [240, 0]
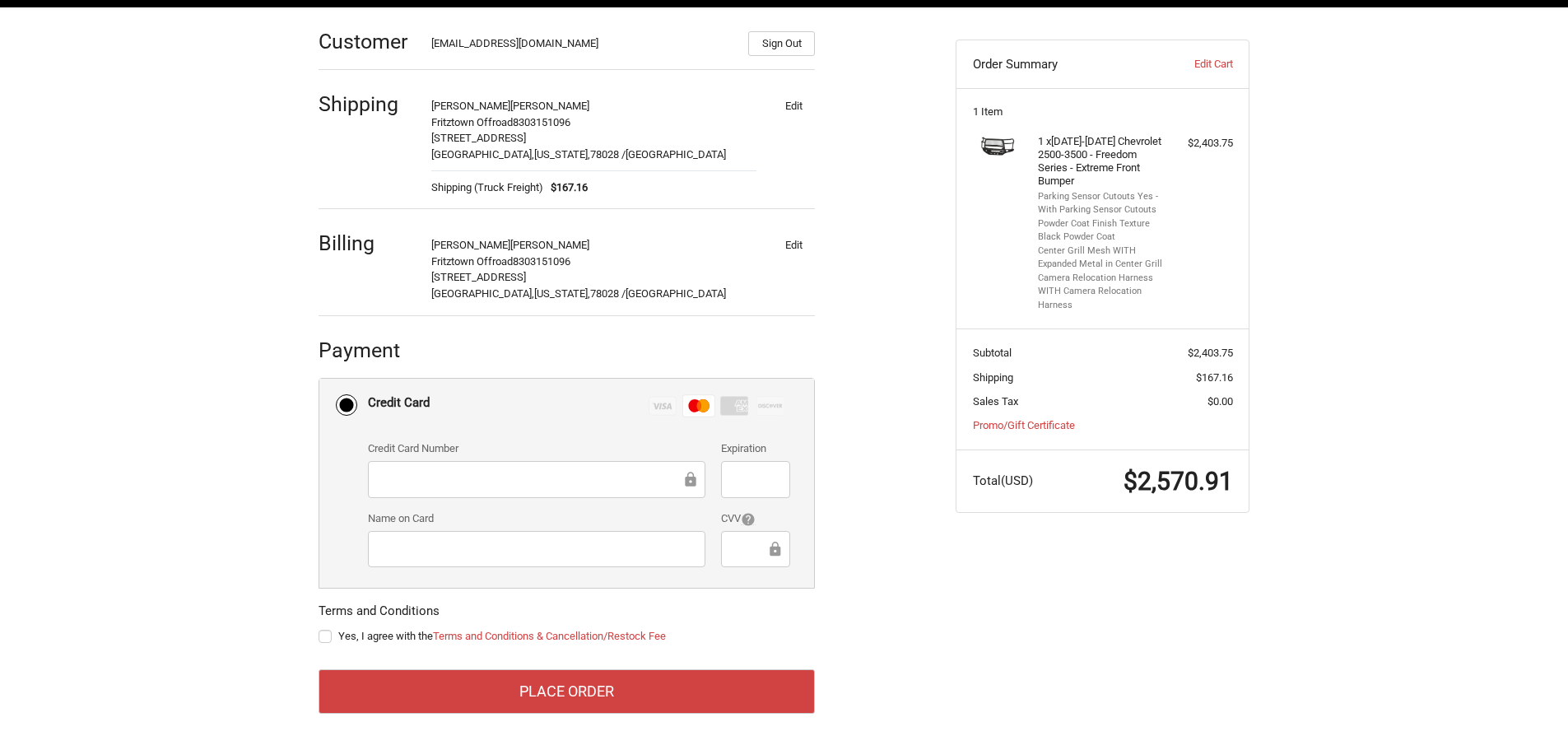
click at [326, 638] on label "Yes, I agree with the Terms and Conditions & Cancellation/Restock Fee" at bounding box center [566, 636] width 496 height 13
click at [319, 629] on input "Yes, I agree with the Terms and Conditions & Cancellation/Restock Fee" at bounding box center [318, 629] width 1 height 1
checkbox input "true"
click at [896, 607] on div "Customer fritztownoffroad@gmail.com Sign Out Shipping Jacob Dickson Fritztown O…" at bounding box center [625, 370] width 637 height 726
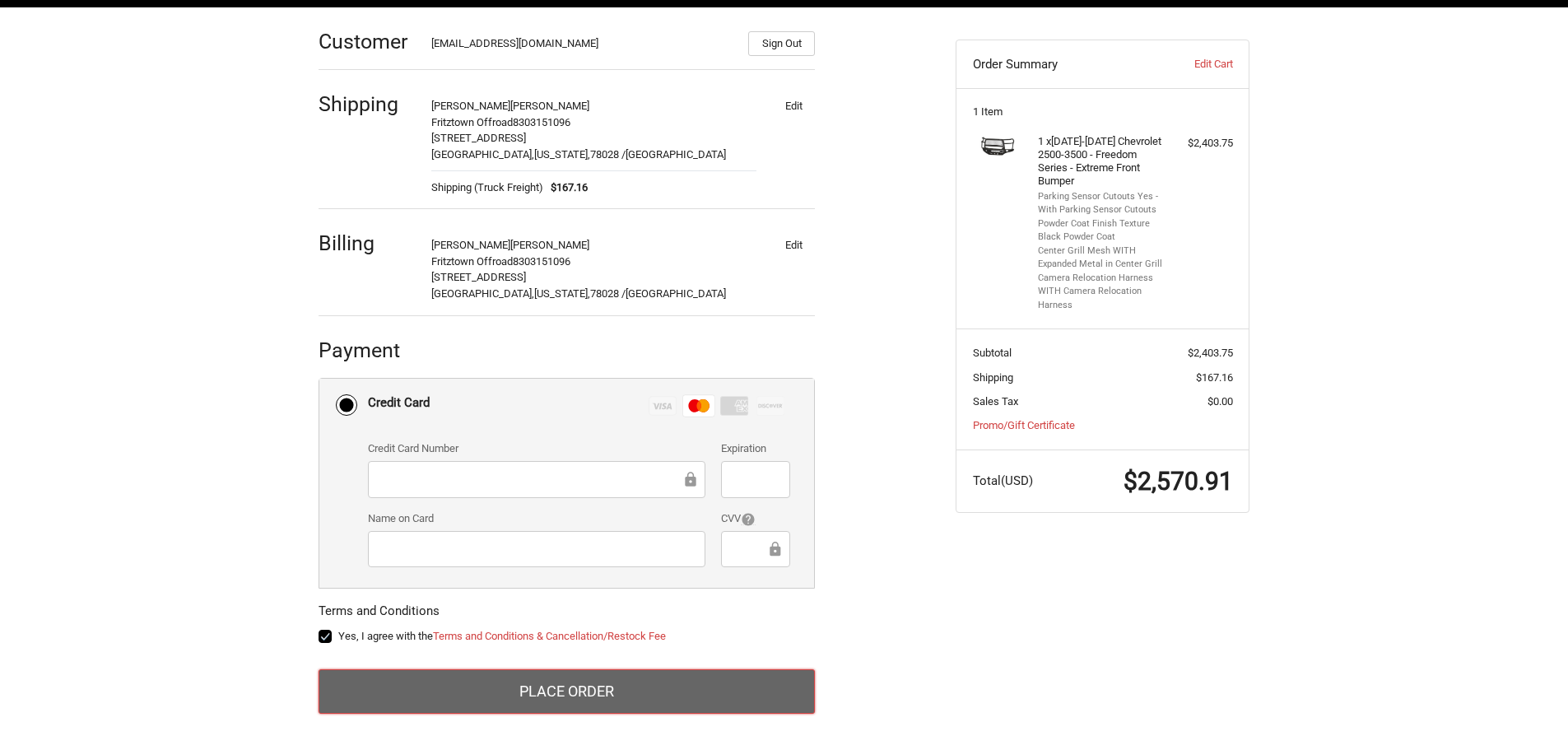
click at [583, 681] on button "Place Order" at bounding box center [566, 691] width 496 height 44
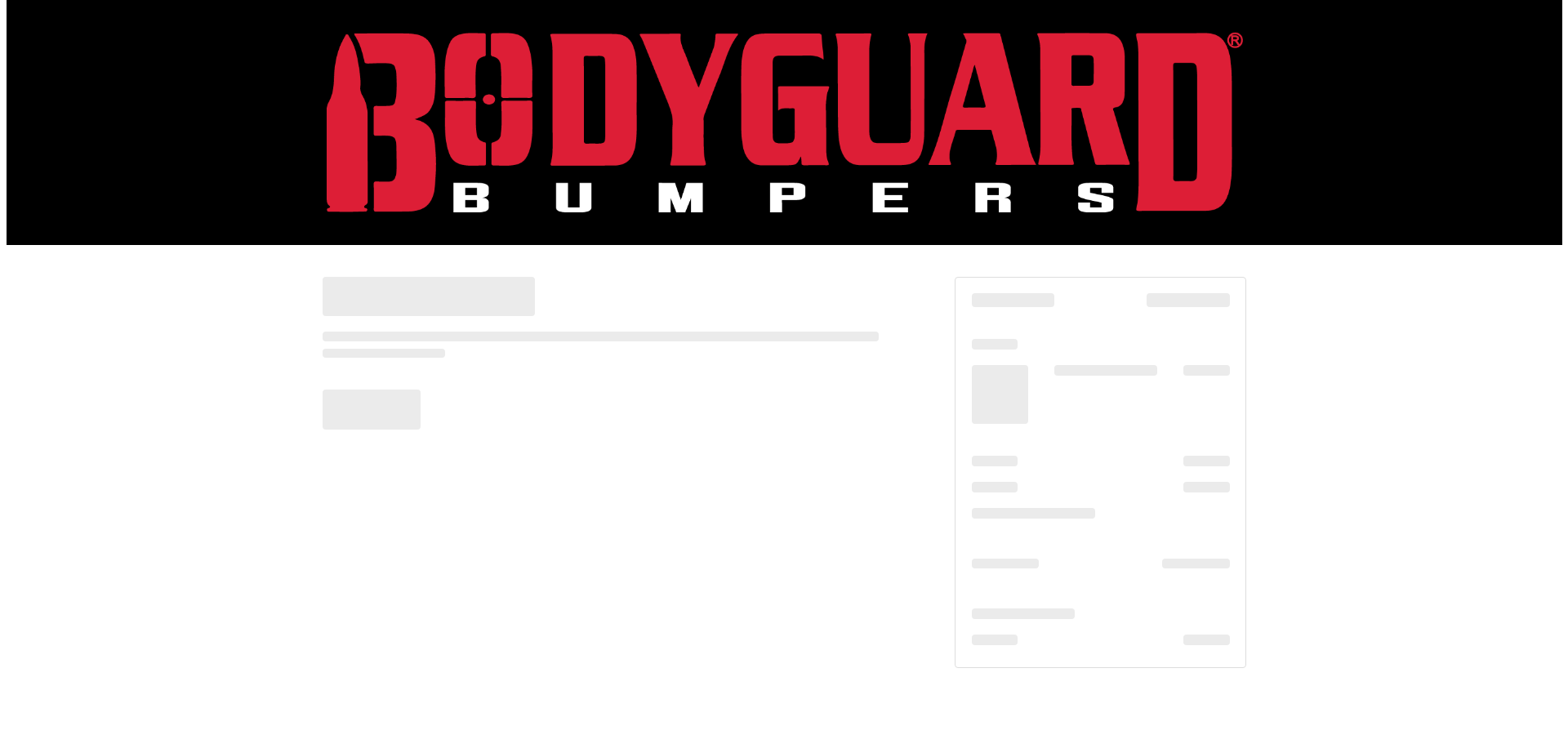
scroll to position [0, 0]
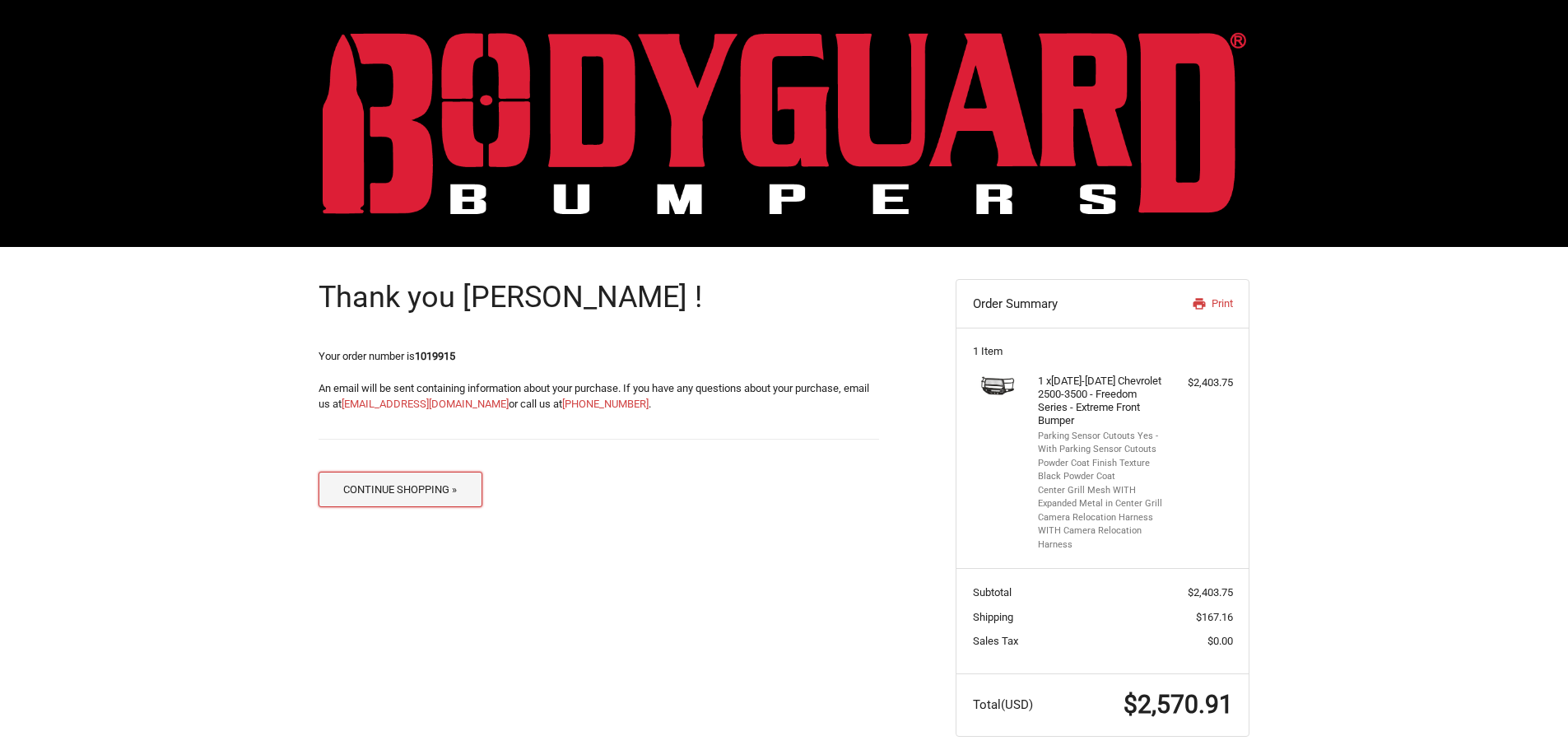
click at [437, 490] on button "Continue Shopping »" at bounding box center [400, 490] width 164 height 35
